Goal: Navigation & Orientation: Go to known website

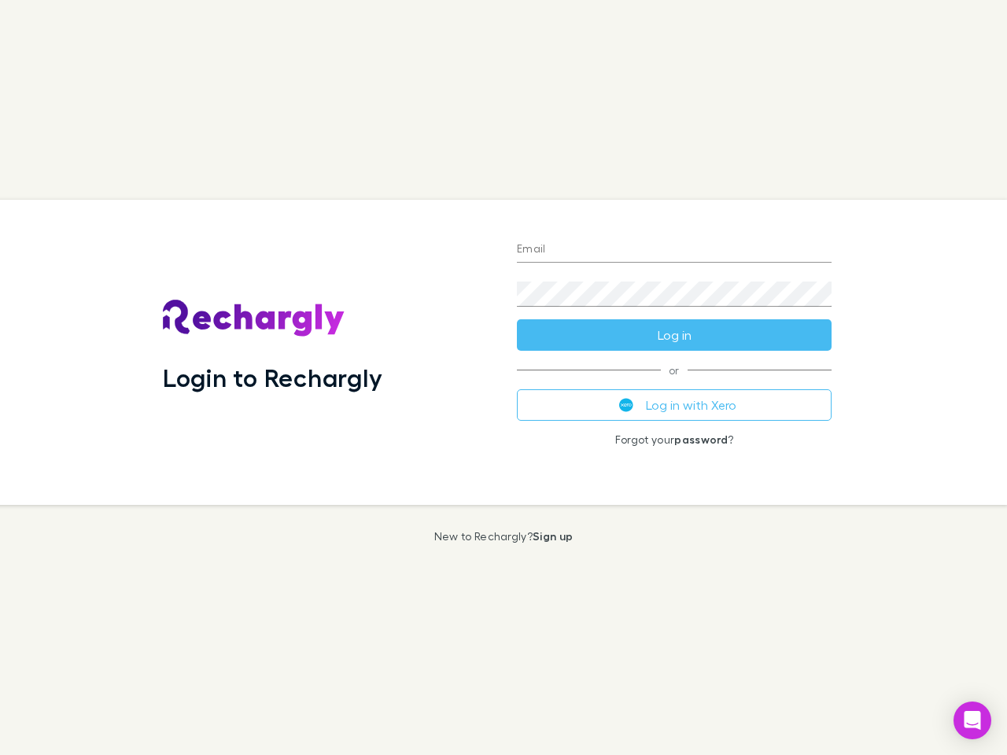
click at [503, 378] on div "Login to Rechargly" at bounding box center [327, 352] width 354 height 305
click at [674, 250] on input "Email" at bounding box center [674, 250] width 315 height 25
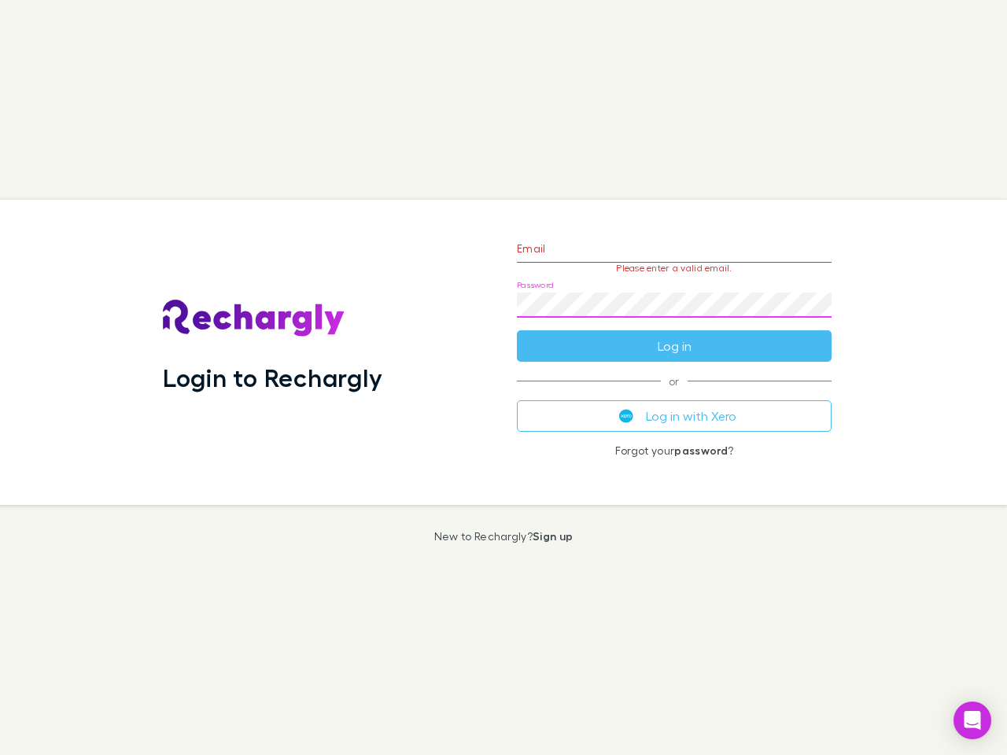
click at [674, 335] on form "Email Please enter a valid email. Password Log in" at bounding box center [674, 293] width 315 height 137
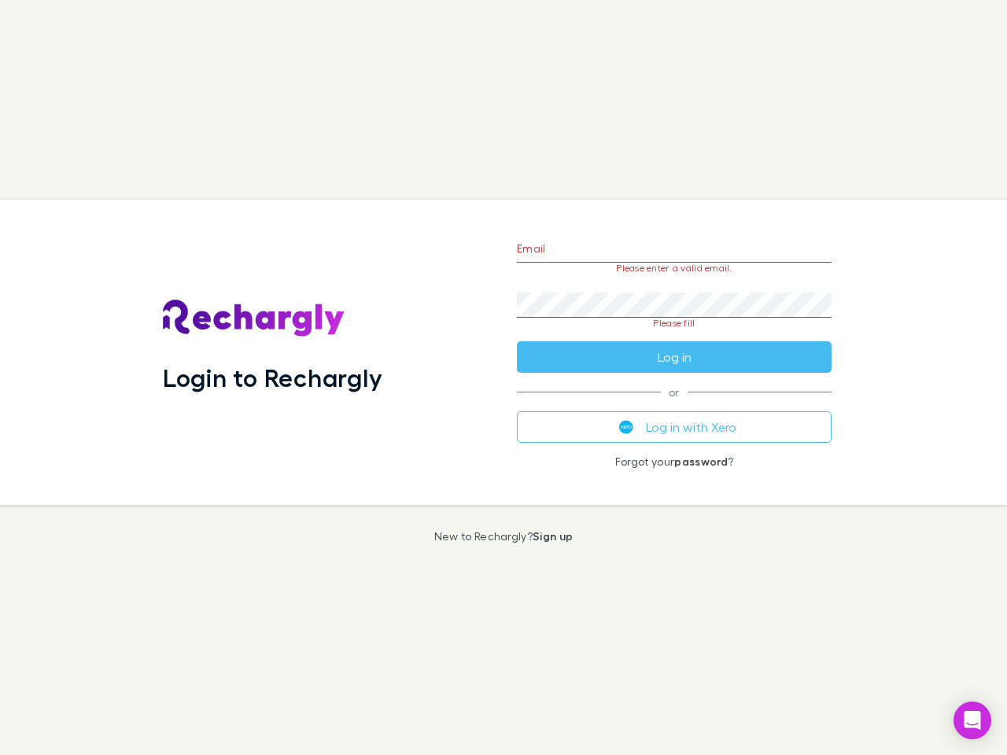
click at [674, 405] on div "Email Please enter a valid email. Password Please fill Log in or Log in with Xe…" at bounding box center [674, 352] width 340 height 305
click at [972, 721] on icon "Open Intercom Messenger" at bounding box center [972, 720] width 17 height 19
